Goal: Answer question/provide support

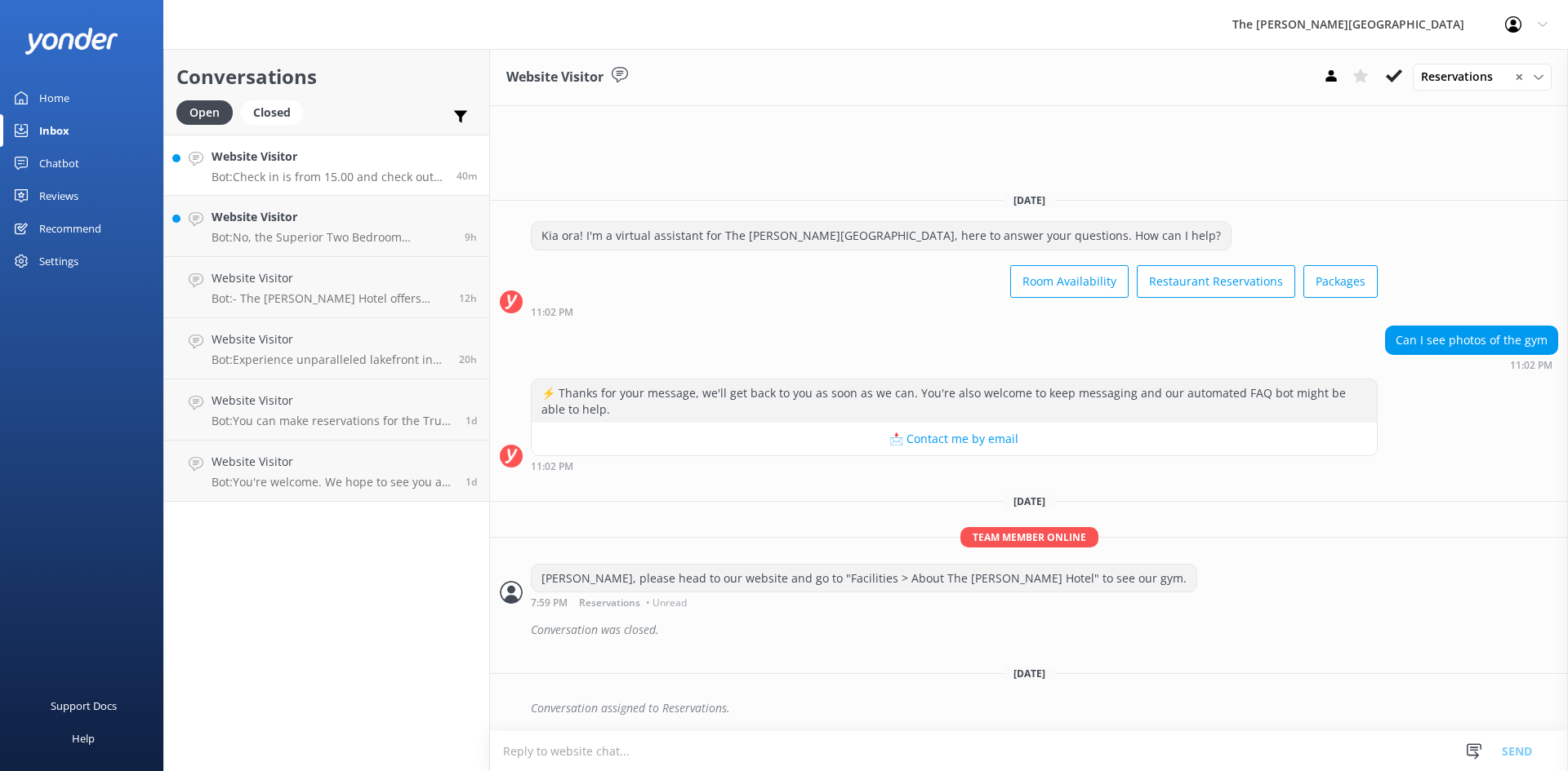
click at [335, 181] on p "Bot: Check in is from 15.00 and check out is at 11.00." at bounding box center [328, 176] width 233 height 15
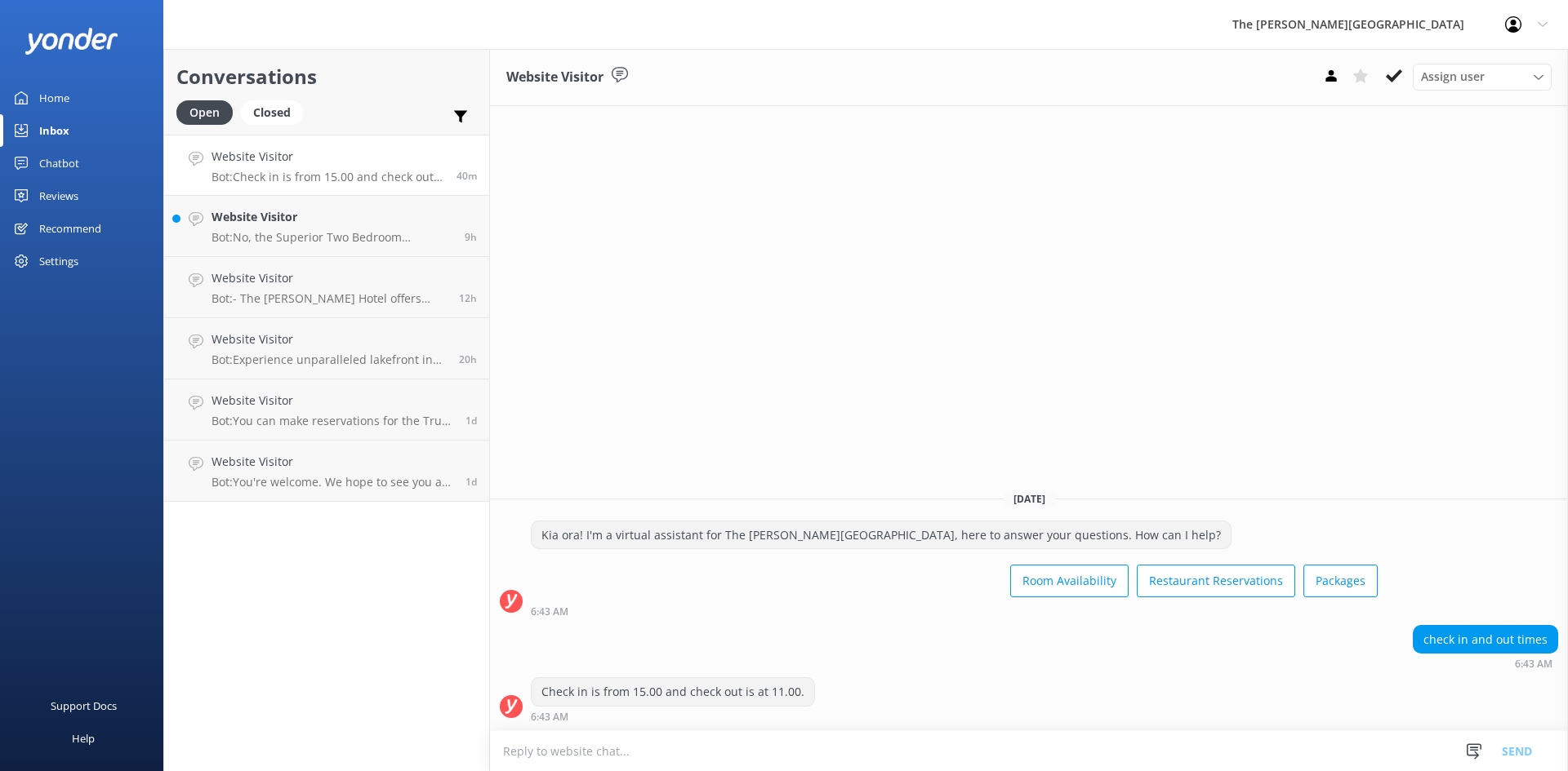
click at [764, 693] on div "Check in is from 15.00 and check out is at 11.00." at bounding box center [672, 692] width 283 height 28
